Goal: Navigation & Orientation: Find specific page/section

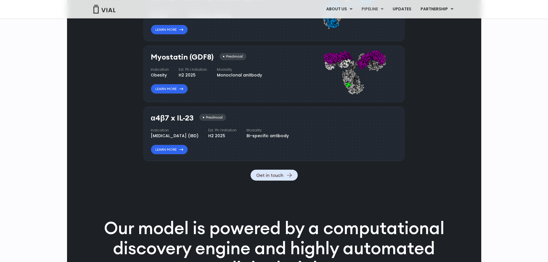
scroll to position [547, 0]
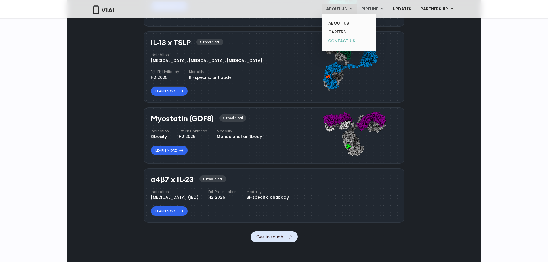
click at [344, 41] on link "CONTACT US" at bounding box center [349, 41] width 50 height 9
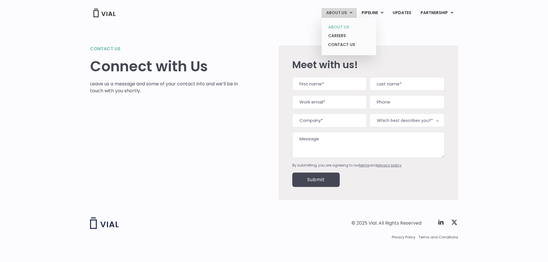
click at [337, 28] on link "ABOUT US" at bounding box center [349, 27] width 50 height 9
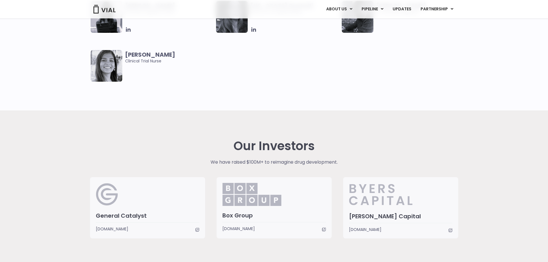
scroll to position [1382, 0]
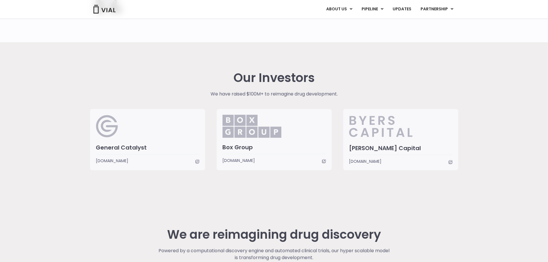
click at [251, 161] on span "www.boxgroup.com" at bounding box center [239, 160] width 33 height 6
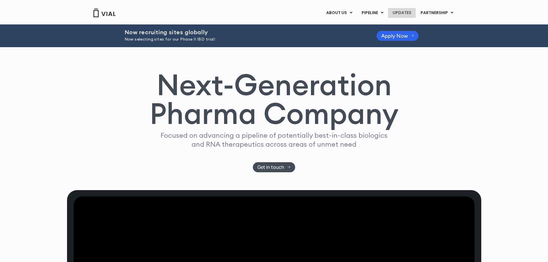
click at [406, 11] on link "UPDATES" at bounding box center [402, 13] width 28 height 10
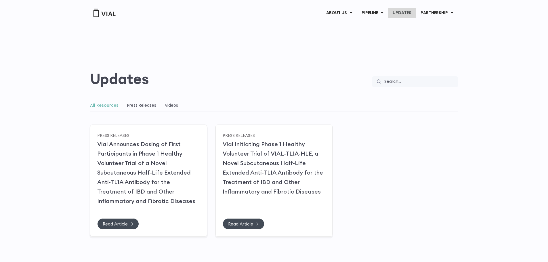
click at [410, 14] on link "UPDATES" at bounding box center [402, 13] width 28 height 10
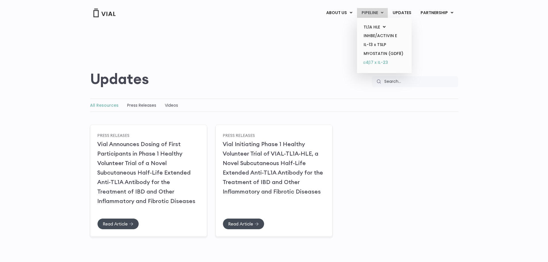
click at [374, 62] on link "α4β7 x IL-23" at bounding box center [384, 62] width 50 height 9
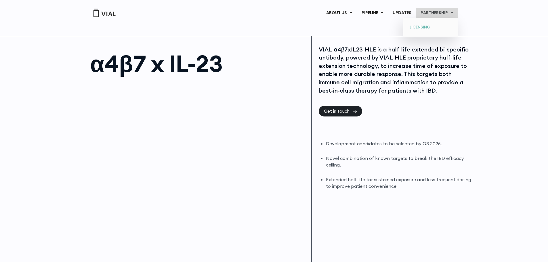
click at [427, 28] on link "LICENSING" at bounding box center [431, 27] width 50 height 9
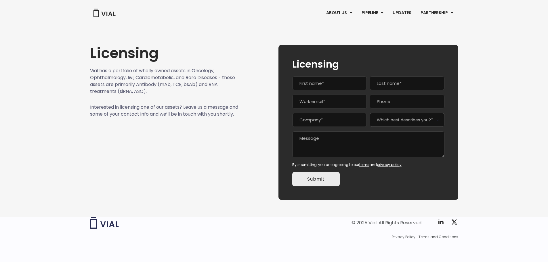
scroll to position [1, 0]
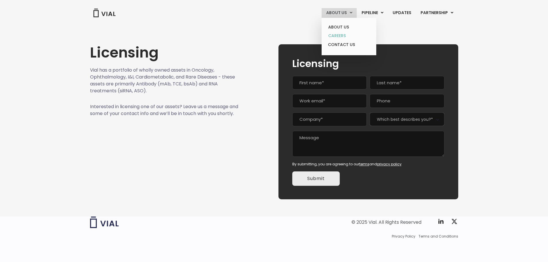
click at [340, 35] on link "CAREERS" at bounding box center [349, 35] width 50 height 9
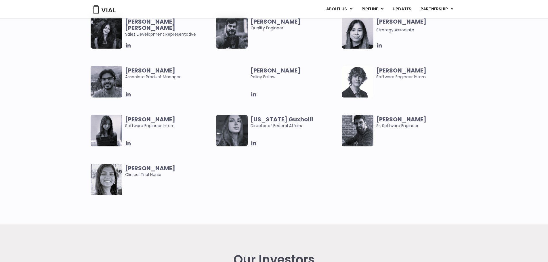
scroll to position [1238, 0]
